Goal: Task Accomplishment & Management: Manage account settings

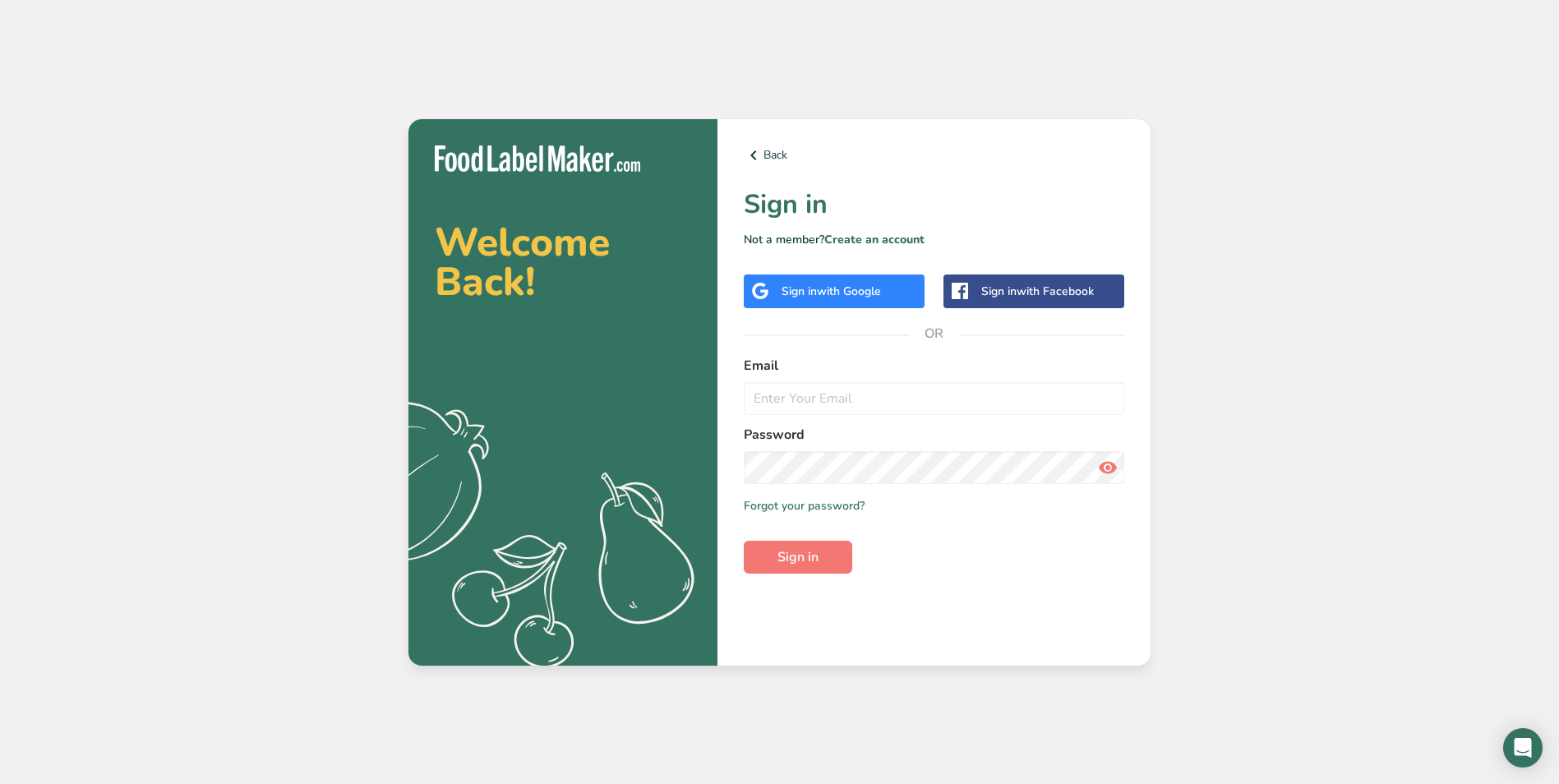
type input "hello@monumentalprep.co.uk"
click at [809, 555] on span "Sign in" at bounding box center [798, 557] width 41 height 20
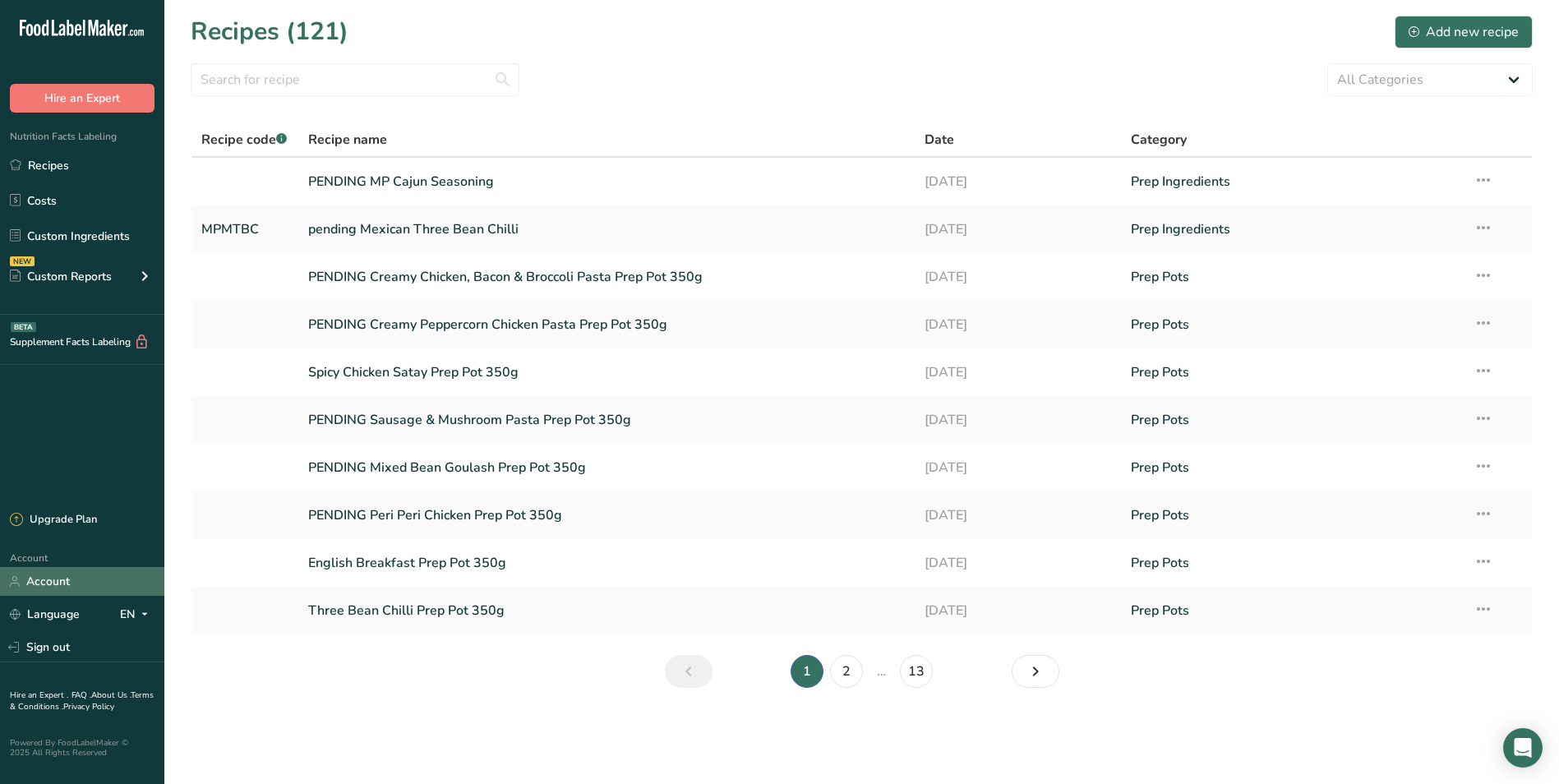
click at [86, 587] on link "Account" at bounding box center [82, 581] width 164 height 29
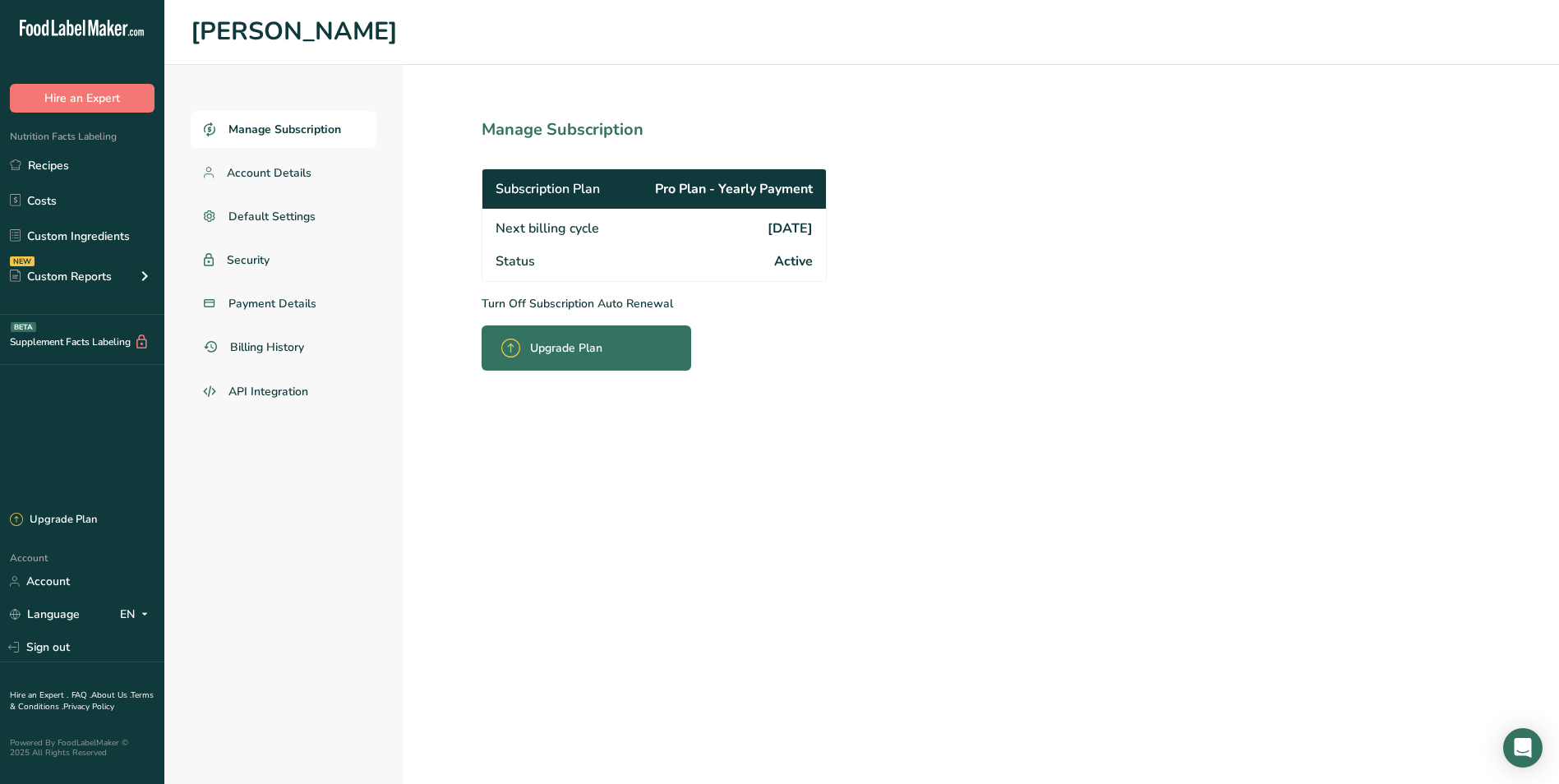
drag, startPoint x: 716, startPoint y: 226, endPoint x: 815, endPoint y: 227, distance: 99.0
click at [815, 227] on div "Next billing cycle 2026-09-05" at bounding box center [653, 227] width 343 height 36
click at [272, 127] on span "Manage Subscription" at bounding box center [285, 129] width 113 height 17
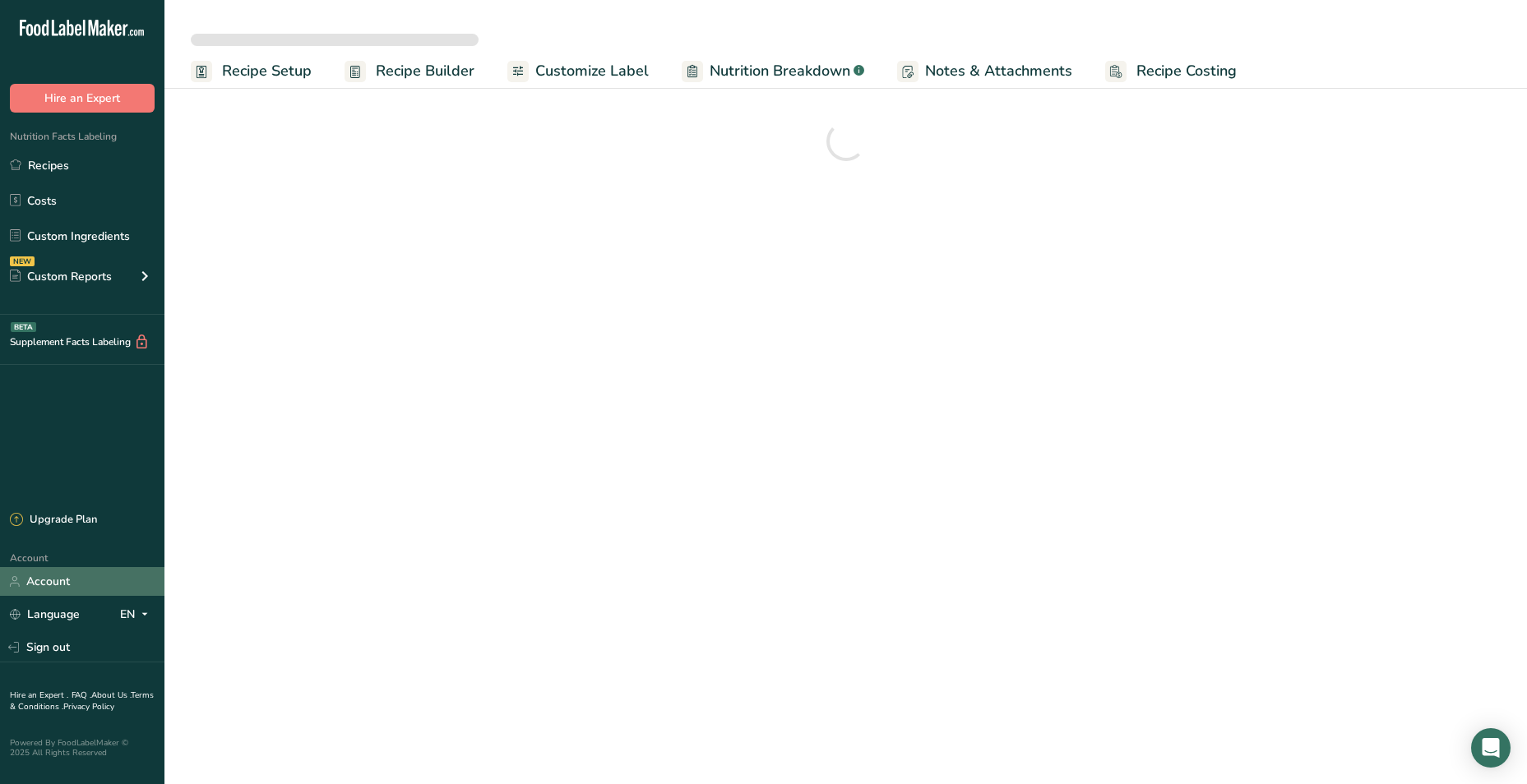
click at [51, 576] on link "Account" at bounding box center [82, 581] width 164 height 29
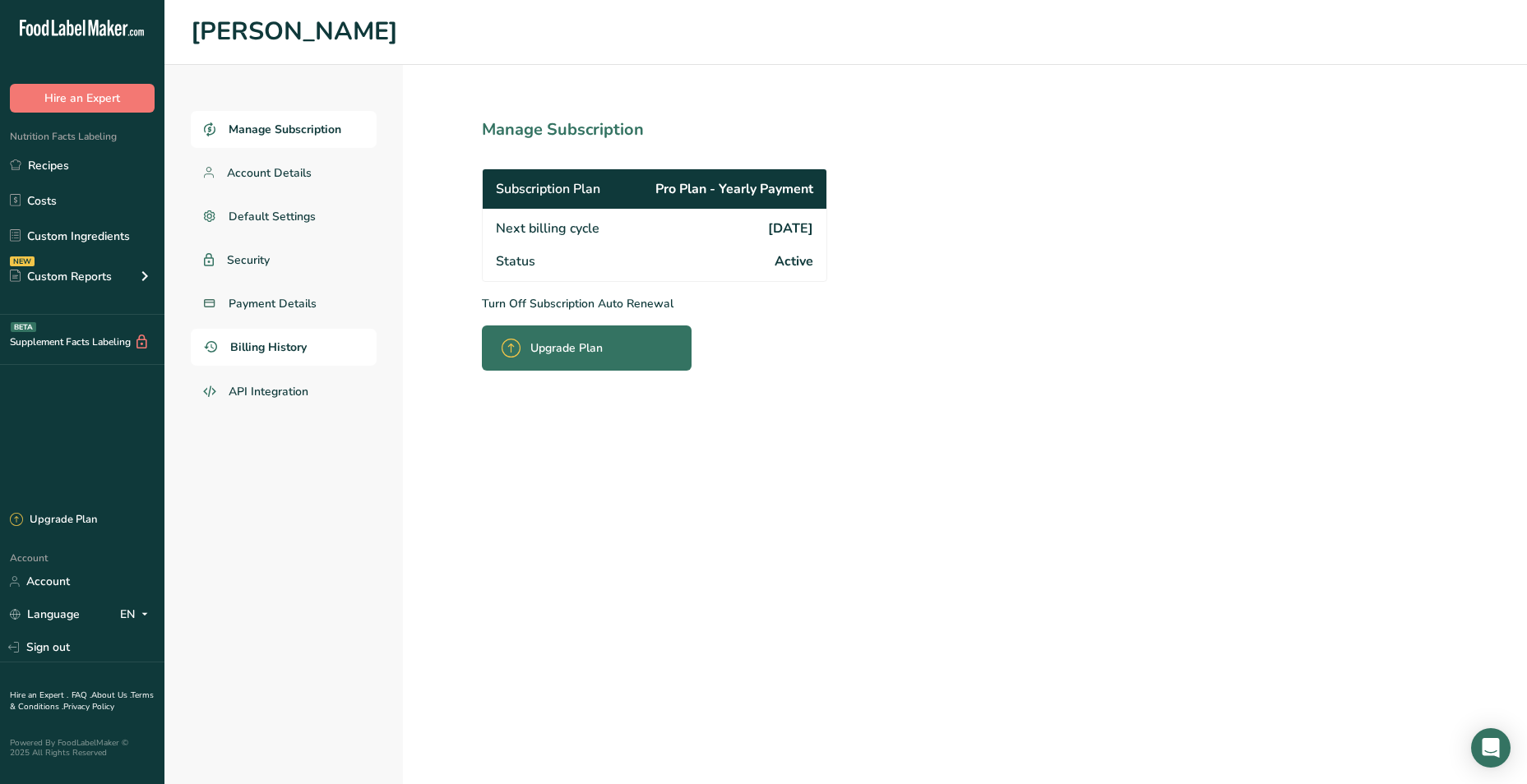
click at [272, 347] on span "Billing History" at bounding box center [268, 347] width 77 height 17
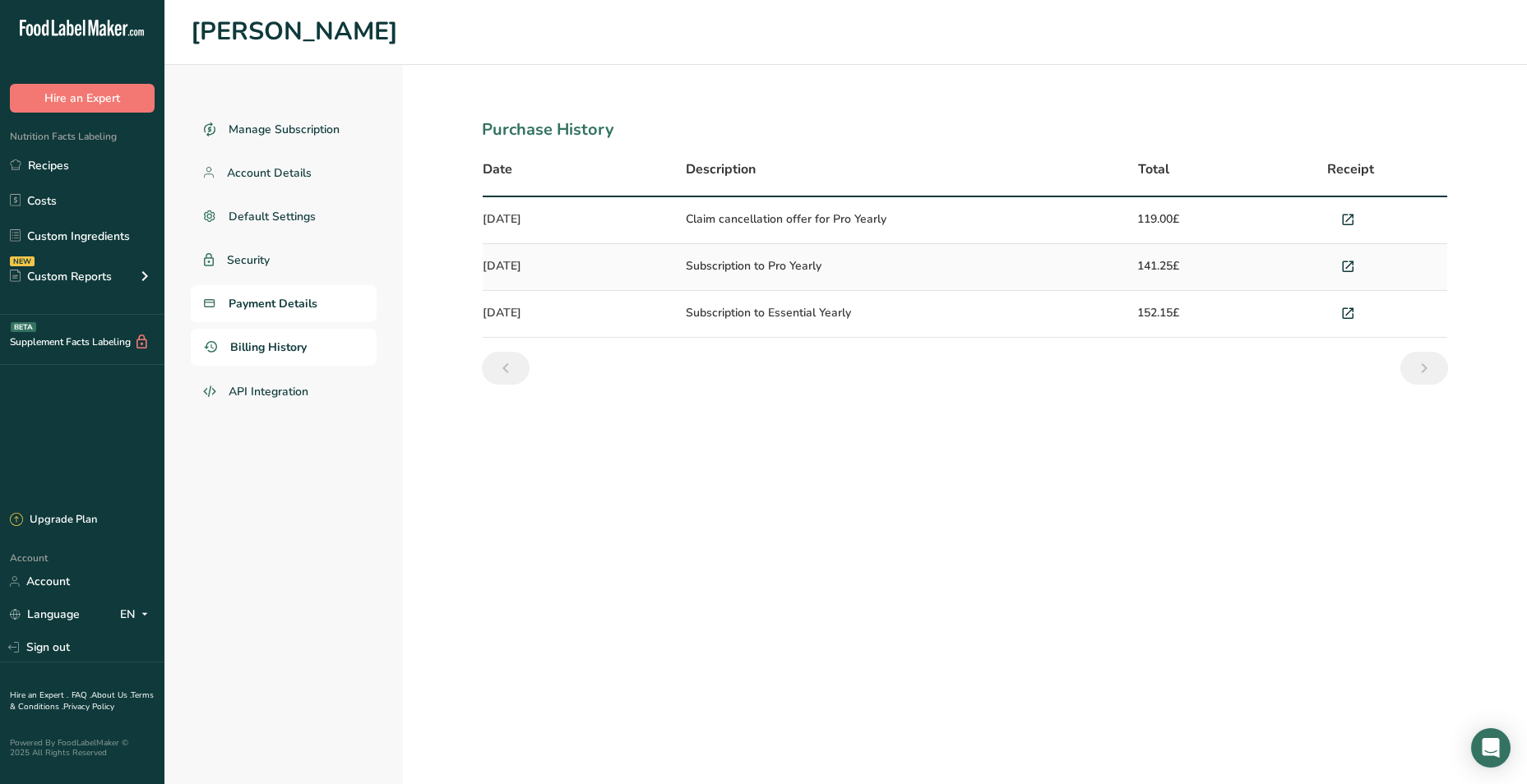
click at [268, 311] on span "Payment Details" at bounding box center [273, 303] width 88 height 17
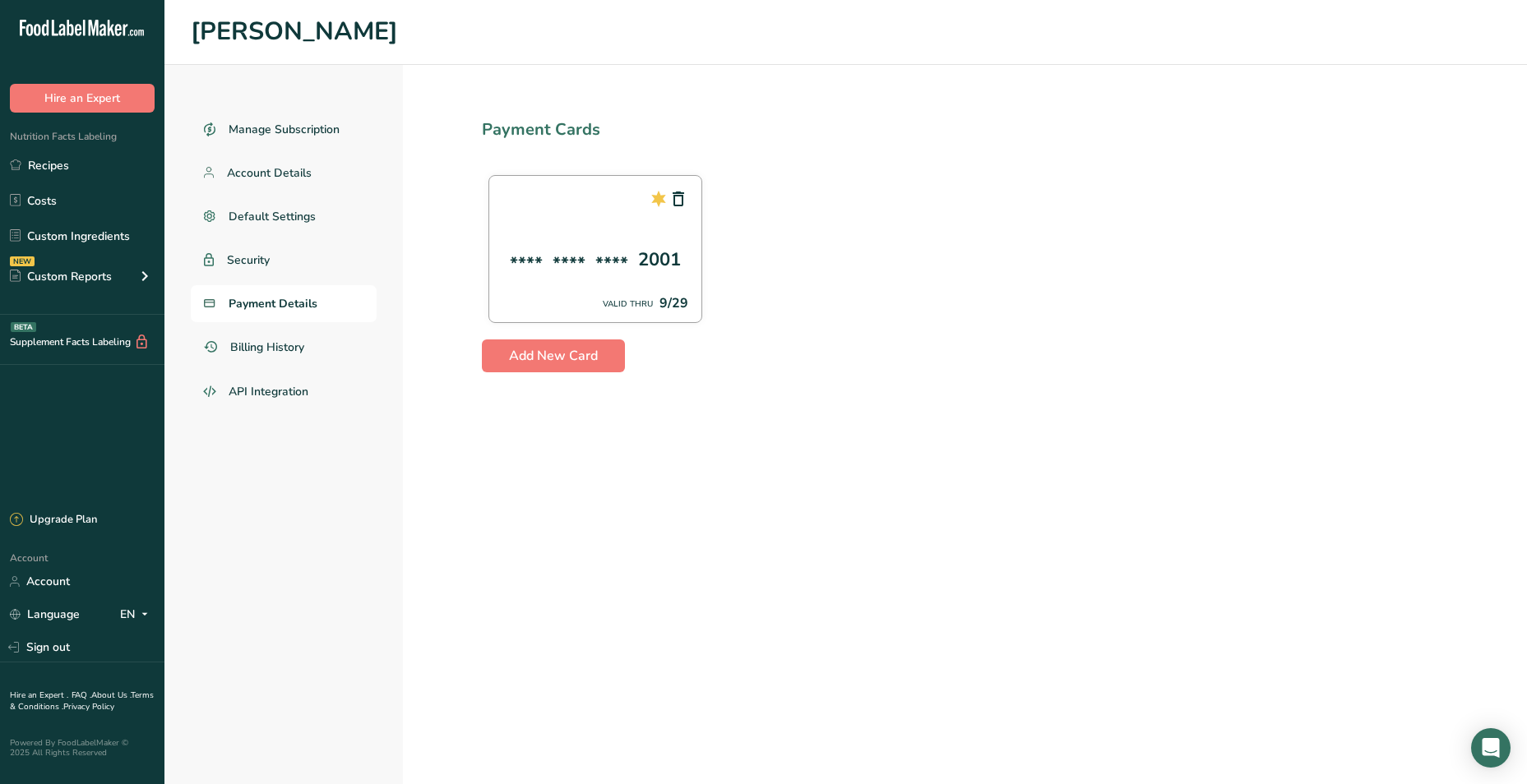
click at [258, 300] on span "Payment Details" at bounding box center [273, 303] width 88 height 17
click at [269, 351] on span "Billing History" at bounding box center [268, 347] width 77 height 17
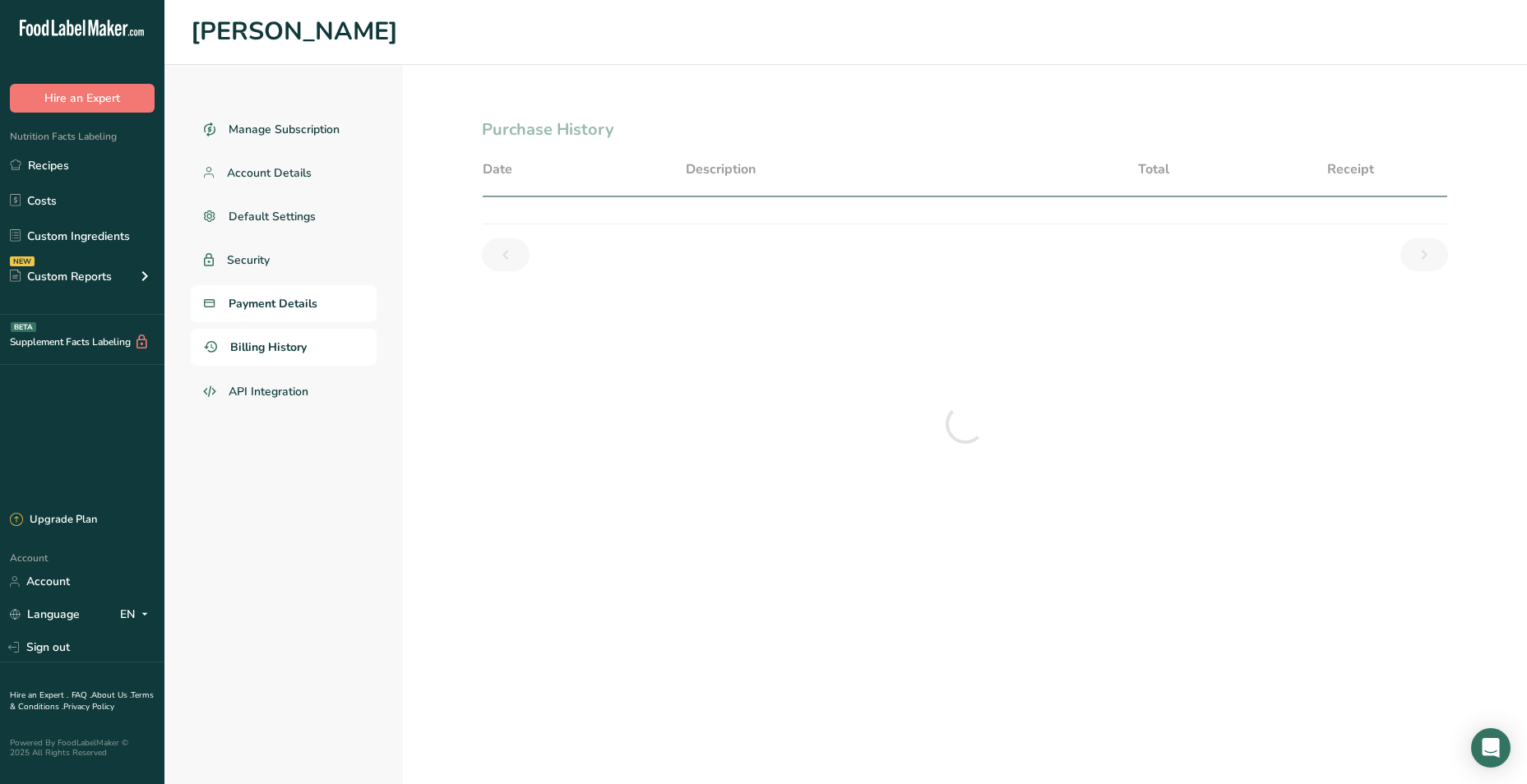
click at [273, 308] on span "Payment Details" at bounding box center [273, 303] width 88 height 17
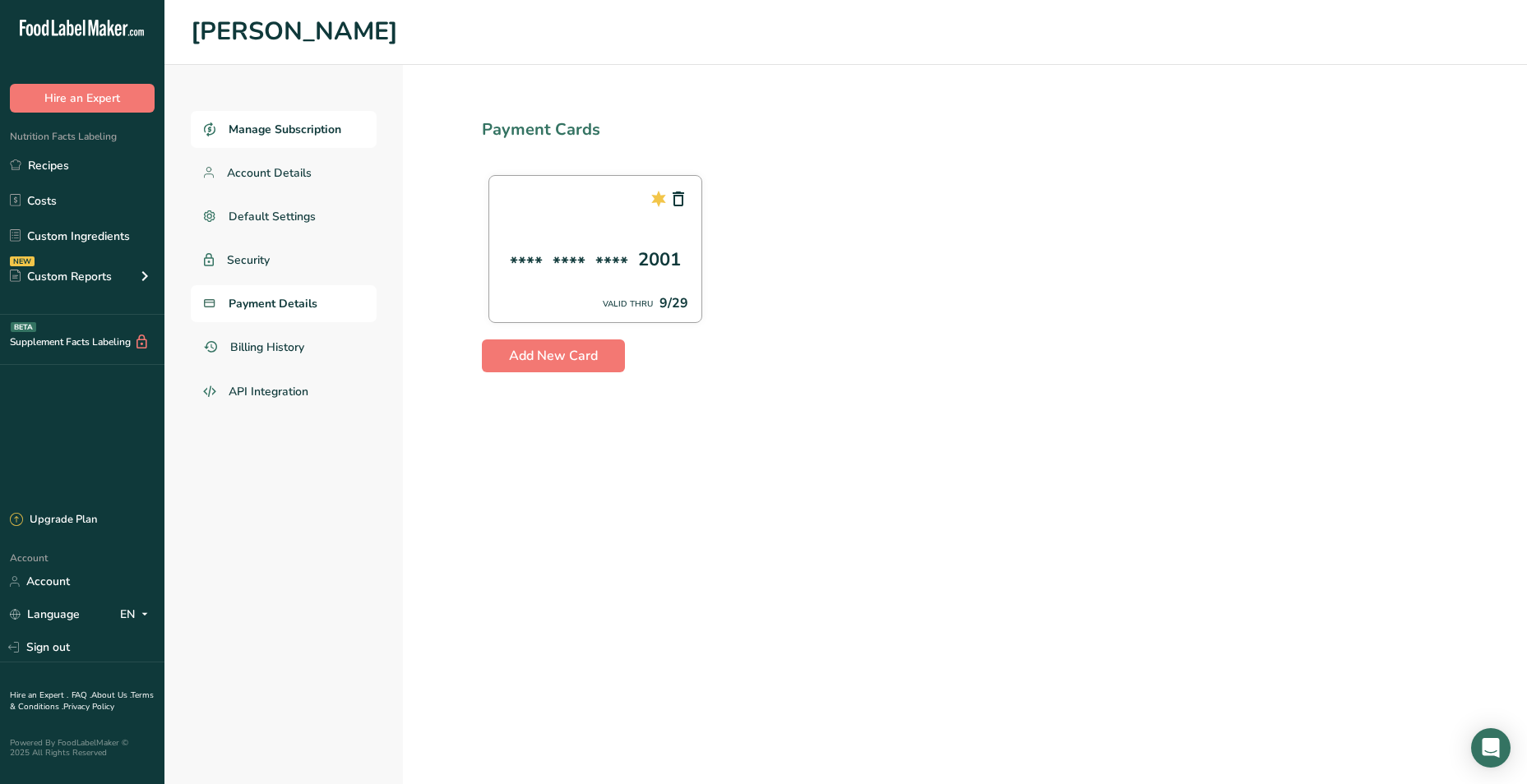
click at [257, 132] on span "Manage Subscription" at bounding box center [285, 129] width 113 height 17
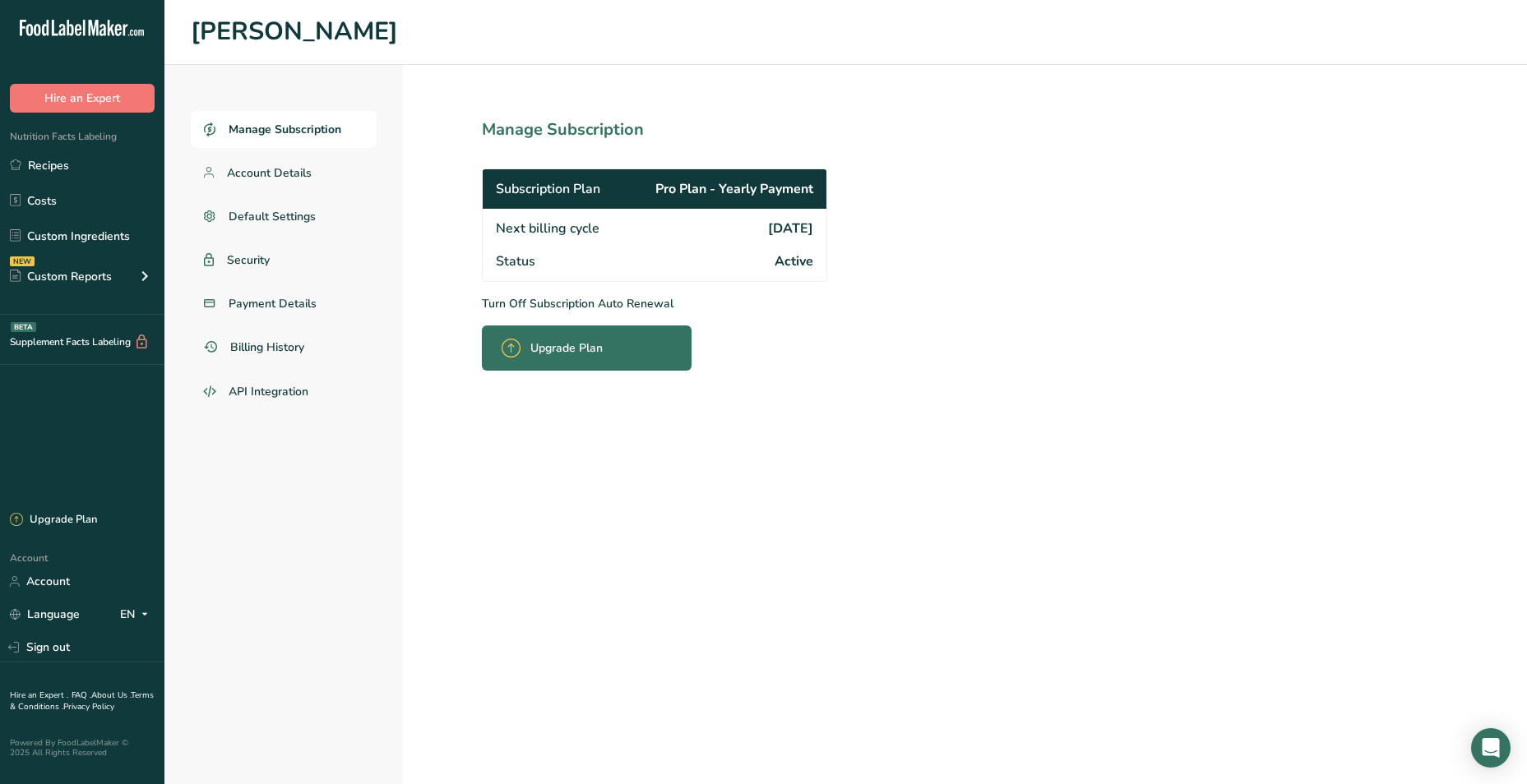
click at [509, 295] on p "Turn Off Subscription Auto Renewal" at bounding box center [690, 303] width 417 height 17
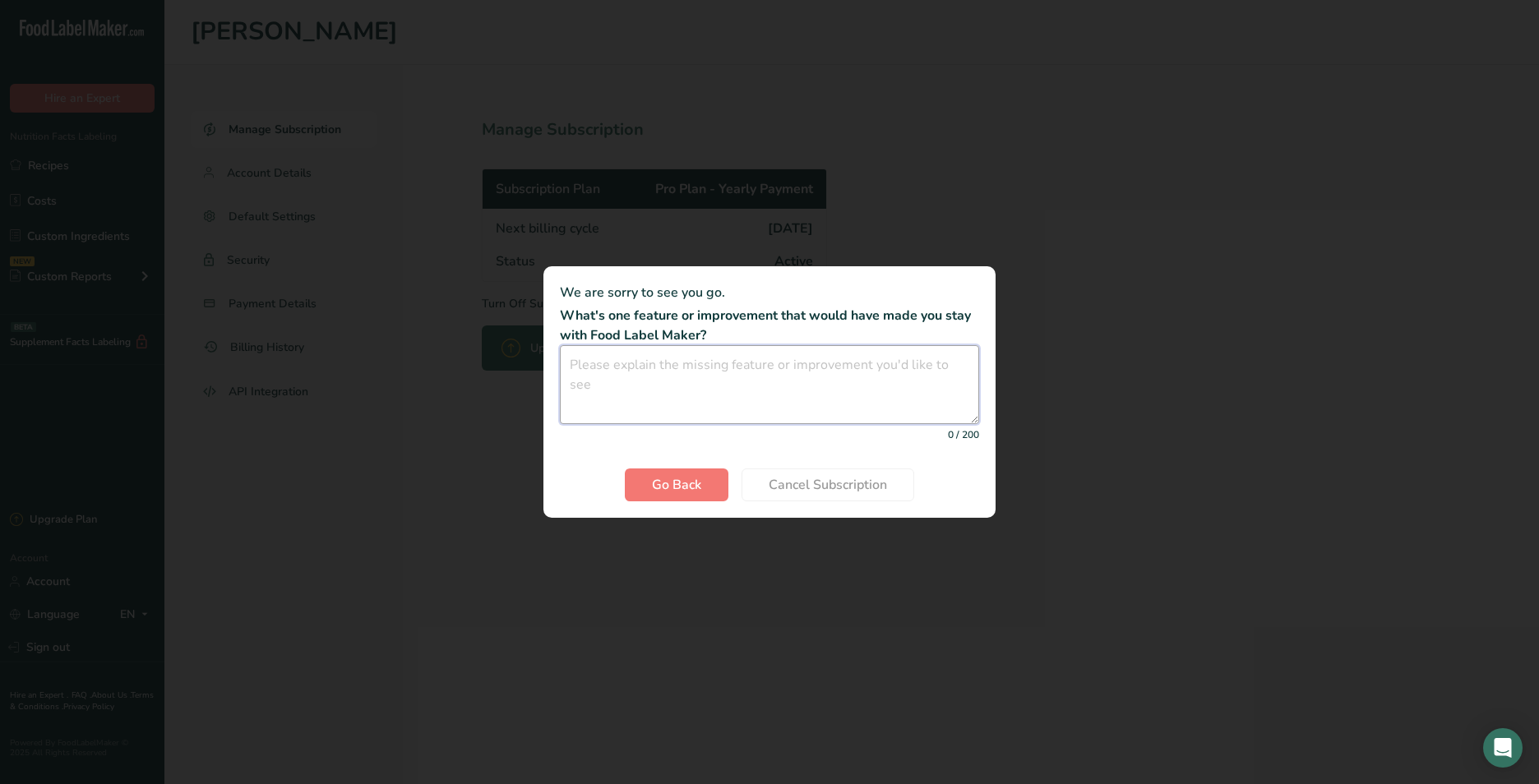
click at [728, 382] on textarea "Cancel subscription modal" at bounding box center [769, 385] width 419 height 79
drag, startPoint x: 651, startPoint y: 309, endPoint x: 741, endPoint y: 330, distance: 92.4
click at [741, 329] on section "We are sorry to see you go. What's one feature or improvement that would have m…" at bounding box center [770, 391] width 453 height 251
click at [677, 490] on span "Go Back" at bounding box center [676, 485] width 50 height 20
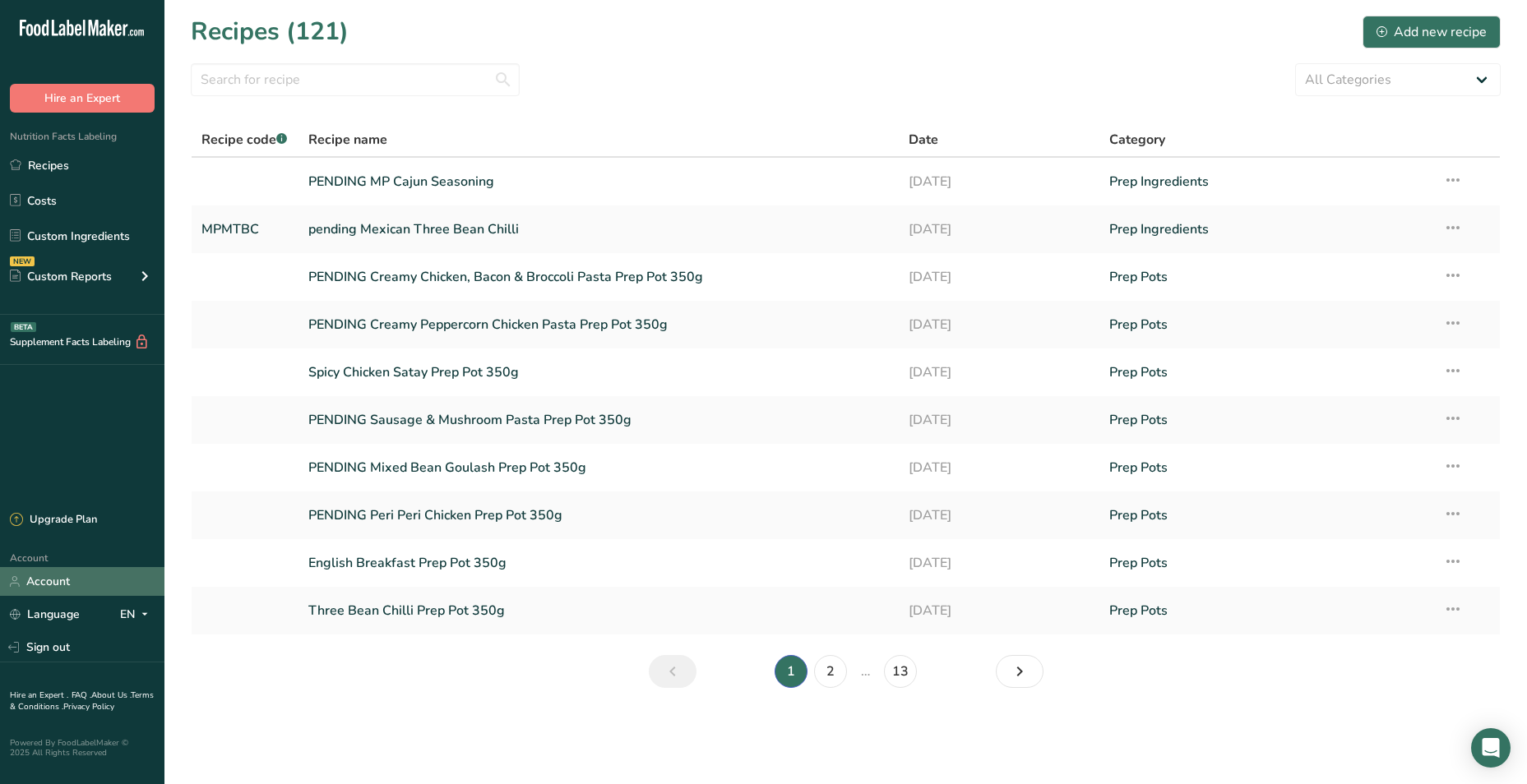
click at [37, 593] on link "Account" at bounding box center [82, 581] width 164 height 29
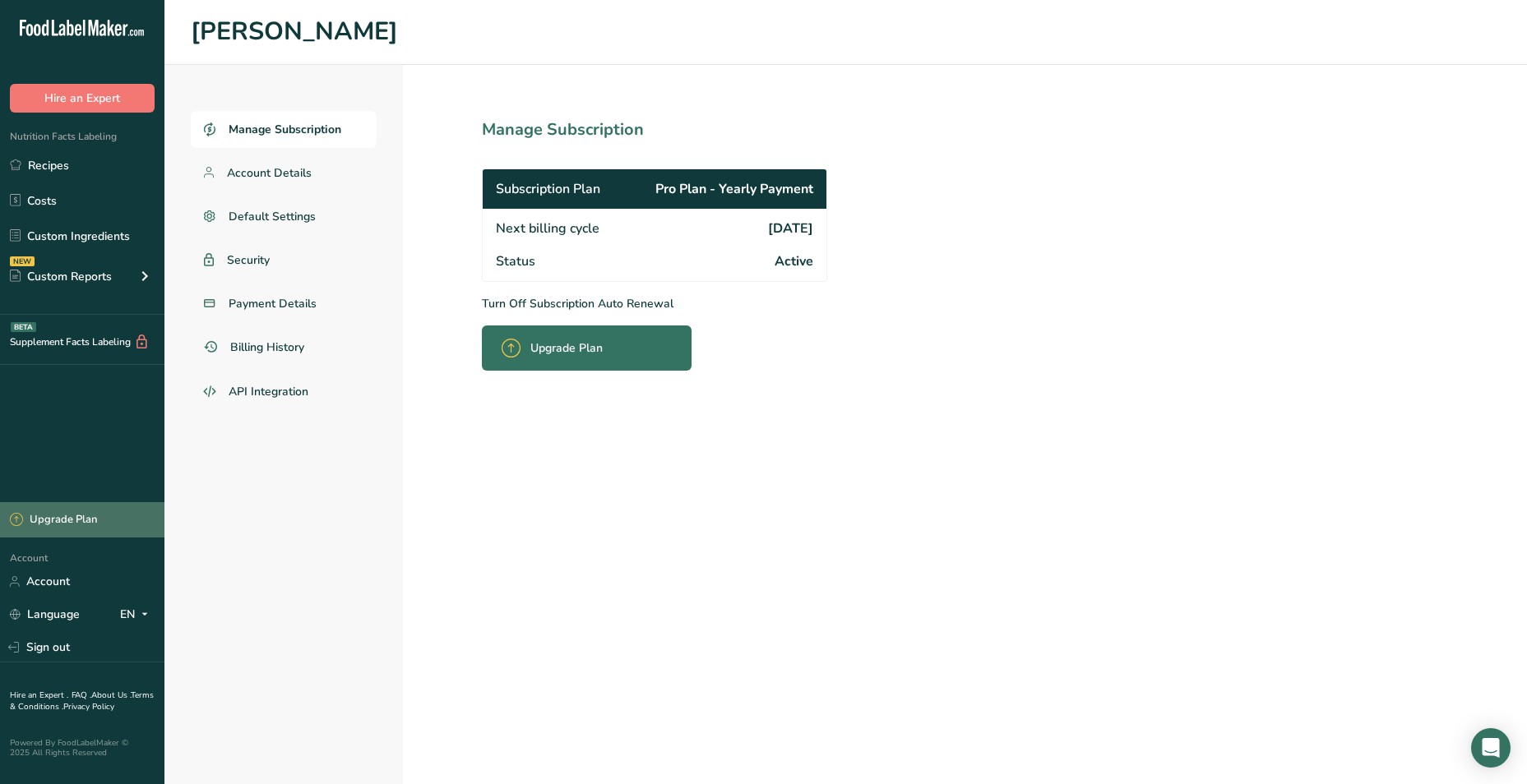
click at [51, 514] on div "Upgrade Plan" at bounding box center [53, 520] width 87 height 16
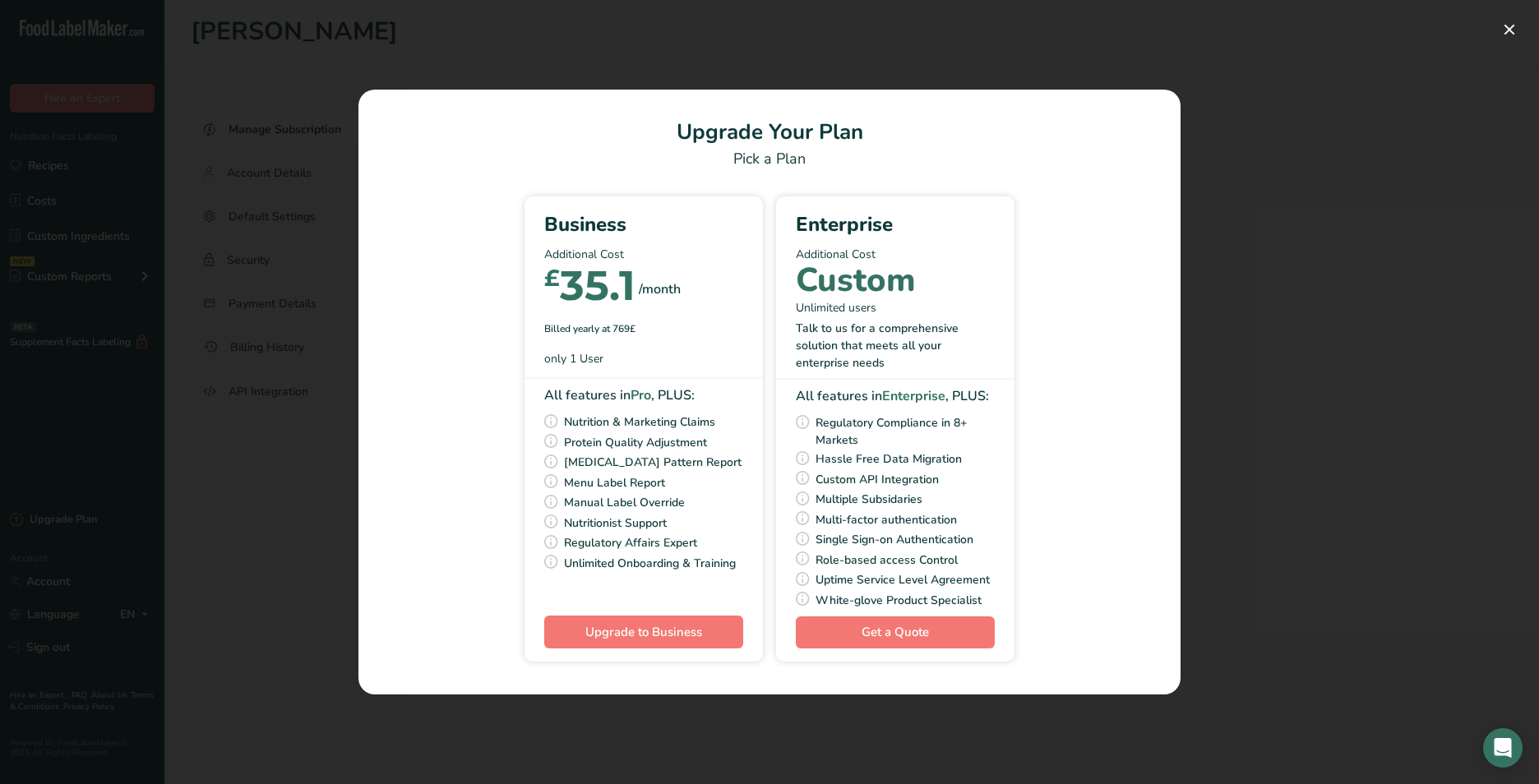
drag, startPoint x: 565, startPoint y: 217, endPoint x: 743, endPoint y: 561, distance: 387.3
click at [743, 561] on div "Business Additional Cost £ 35.1 /month Billed yearly at 769£ only 1 User All fe…" at bounding box center [644, 429] width 238 height 465
click at [996, 359] on div "Enterprise Additional Cost Custom Unlimited users Talk to us for a comprehensiv…" at bounding box center [895, 284] width 238 height 175
click at [1320, 459] on div "Pick Your Pricing Plan Modal" at bounding box center [769, 392] width 1539 height 784
